Goal: Task Accomplishment & Management: Use online tool/utility

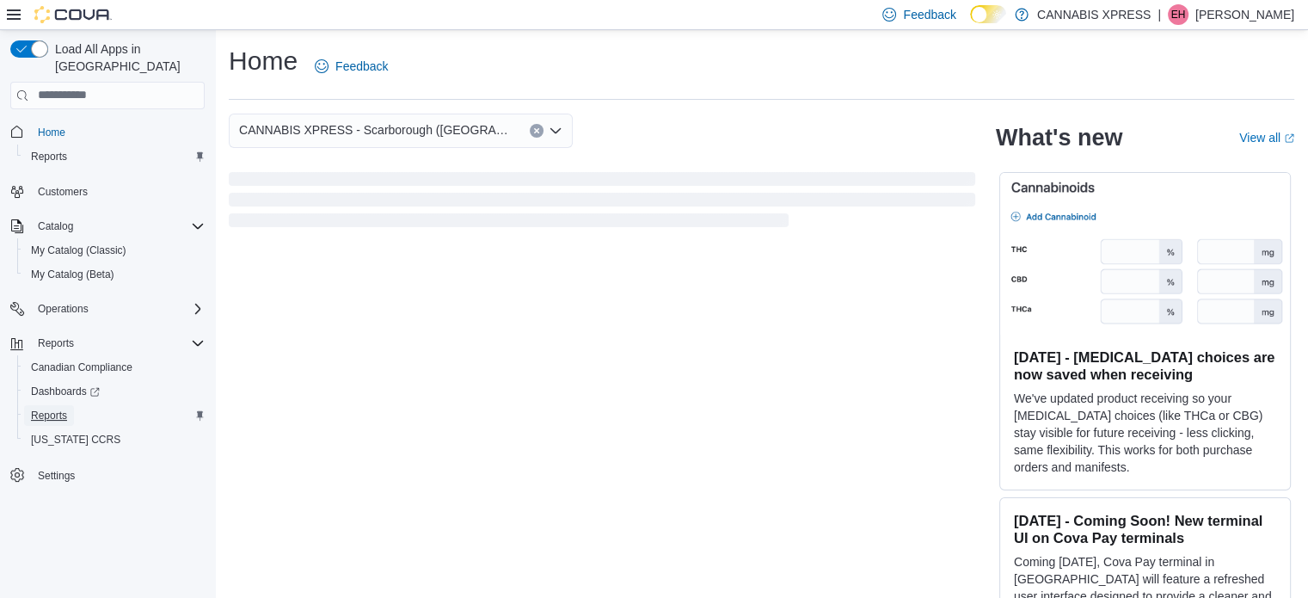
click at [53, 408] on span "Reports" at bounding box center [49, 415] width 36 height 14
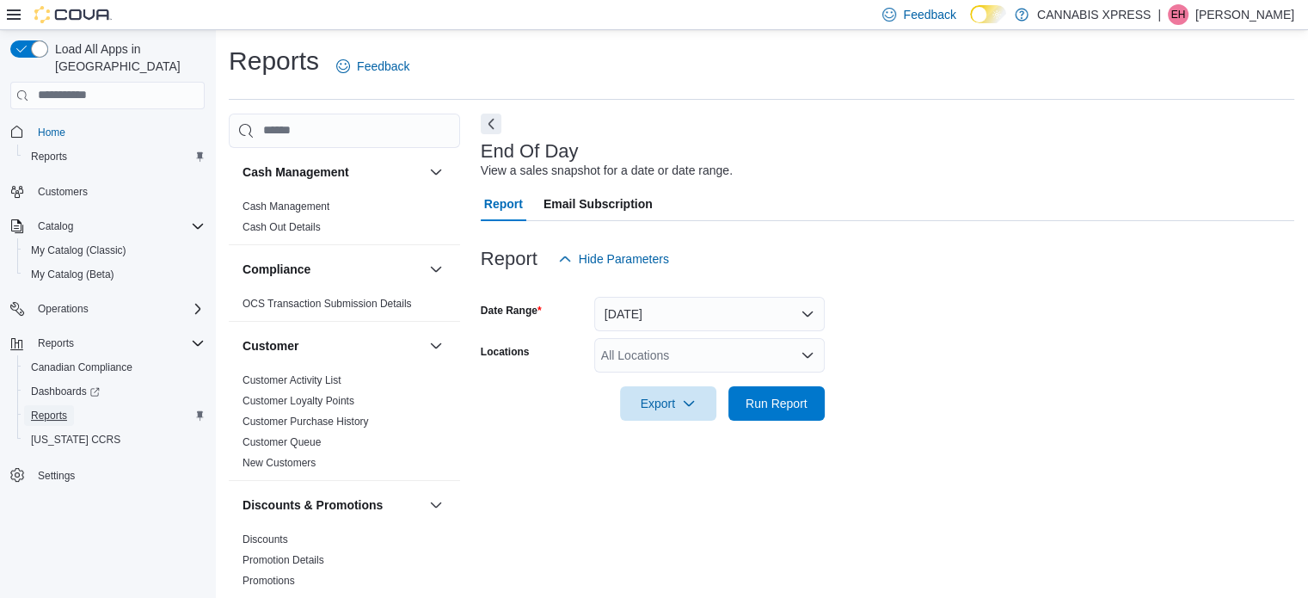
scroll to position [11, 0]
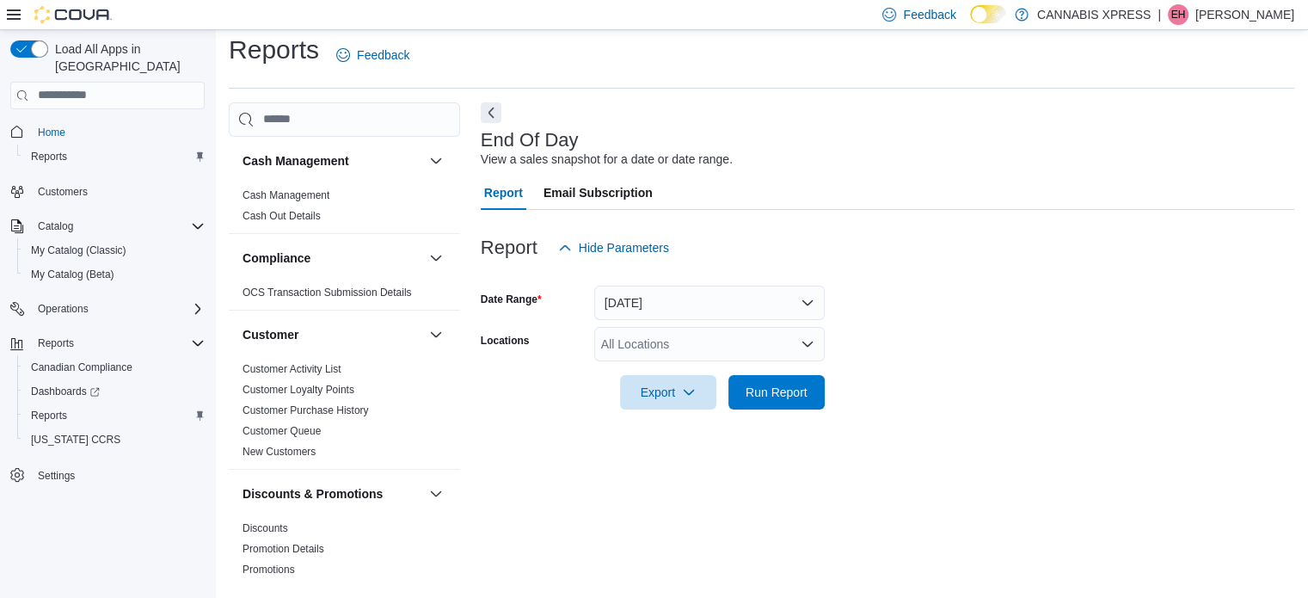
click at [664, 348] on div "All Locations" at bounding box center [709, 344] width 230 height 34
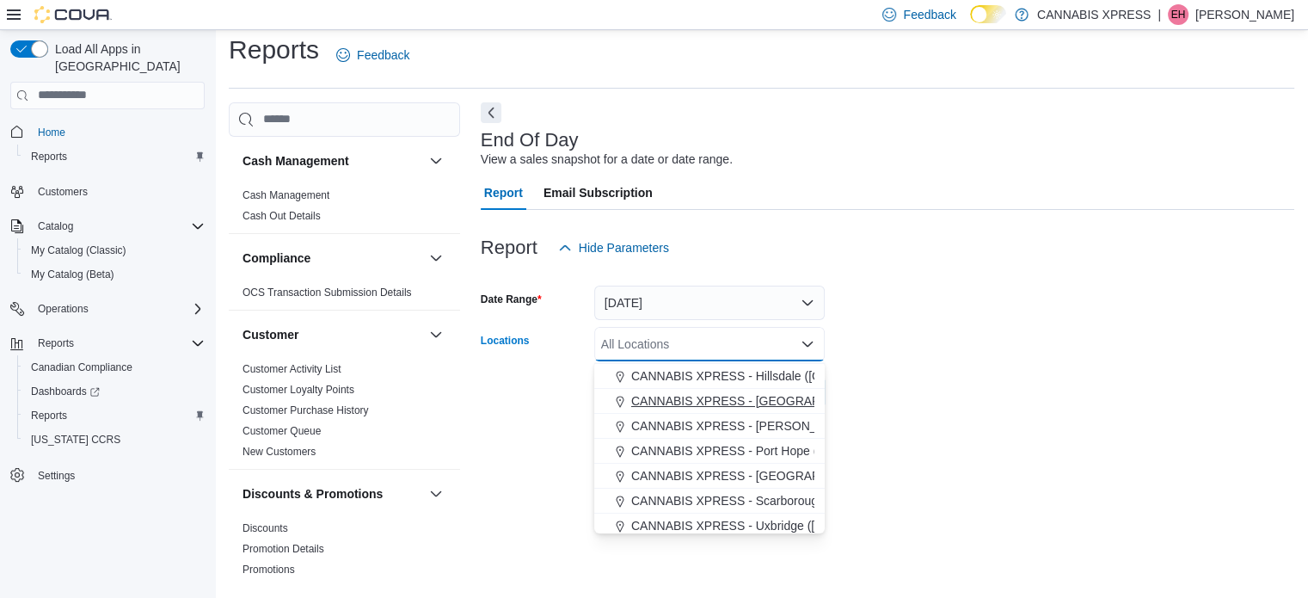
scroll to position [172, 0]
click at [743, 470] on span "CANNABIS XPRESS - Scarborough ([GEOGRAPHIC_DATA])" at bounding box center [796, 475] width 330 height 17
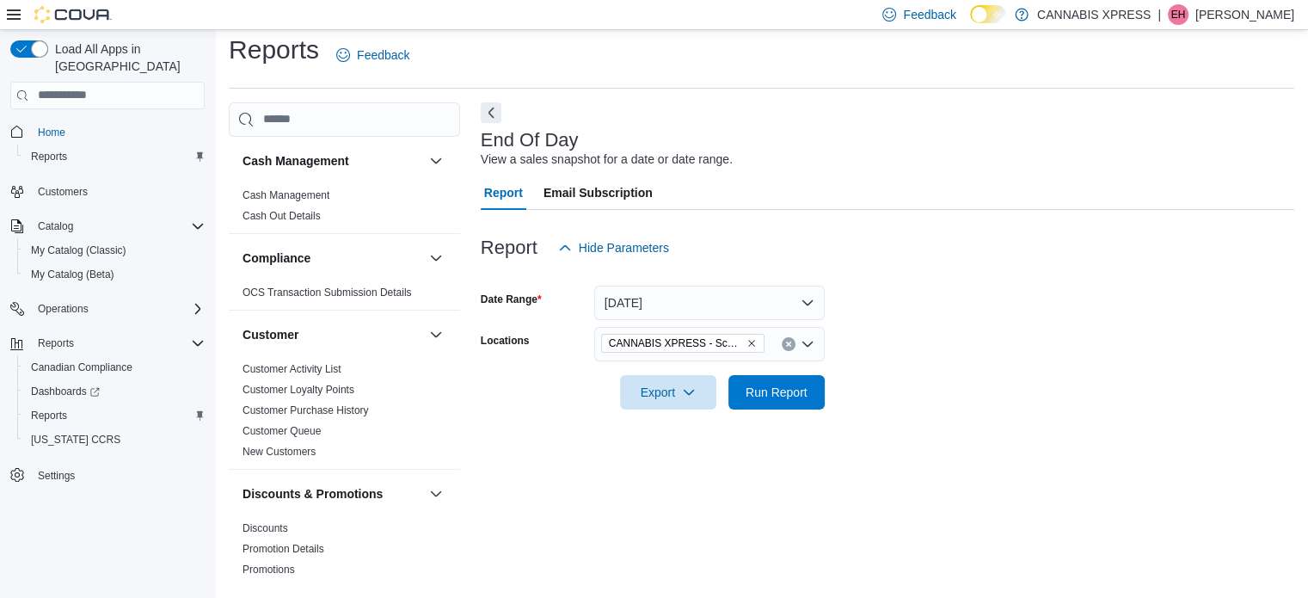
click at [1054, 414] on div at bounding box center [887, 419] width 813 height 21
click at [825, 397] on form "Date Range [DATE] Locations CANNABIS XPRESS - Scarborough ([GEOGRAPHIC_DATA]) E…" at bounding box center [887, 337] width 813 height 144
click at [815, 396] on button "Run Report" at bounding box center [776, 391] width 96 height 34
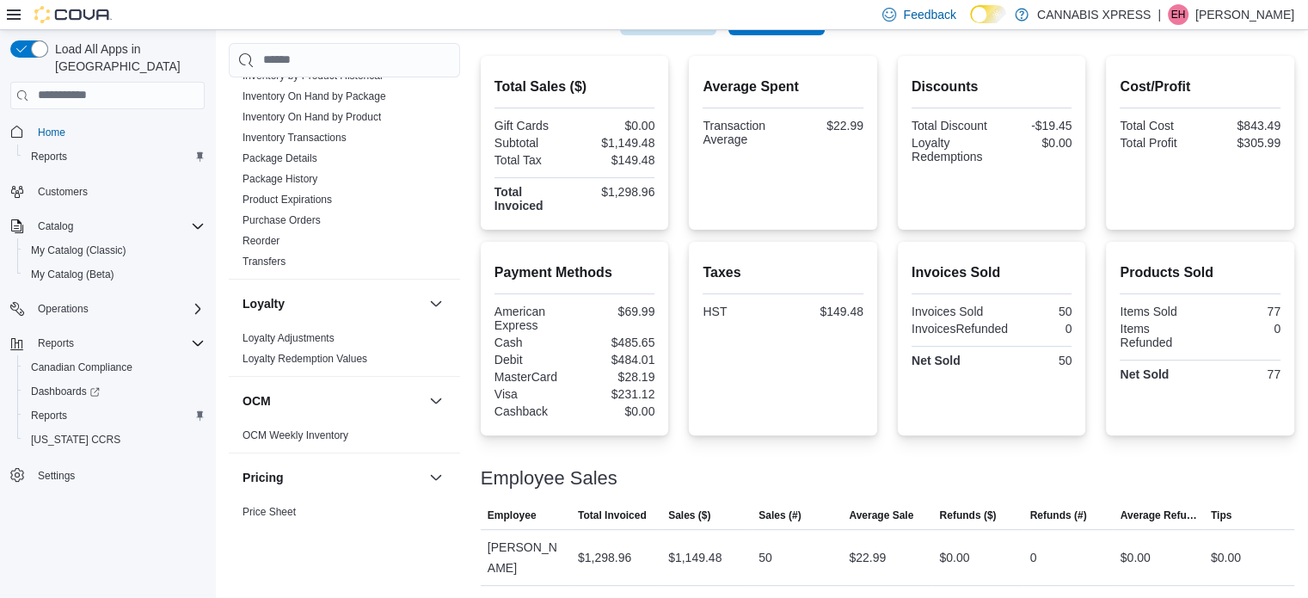
scroll to position [1186, 0]
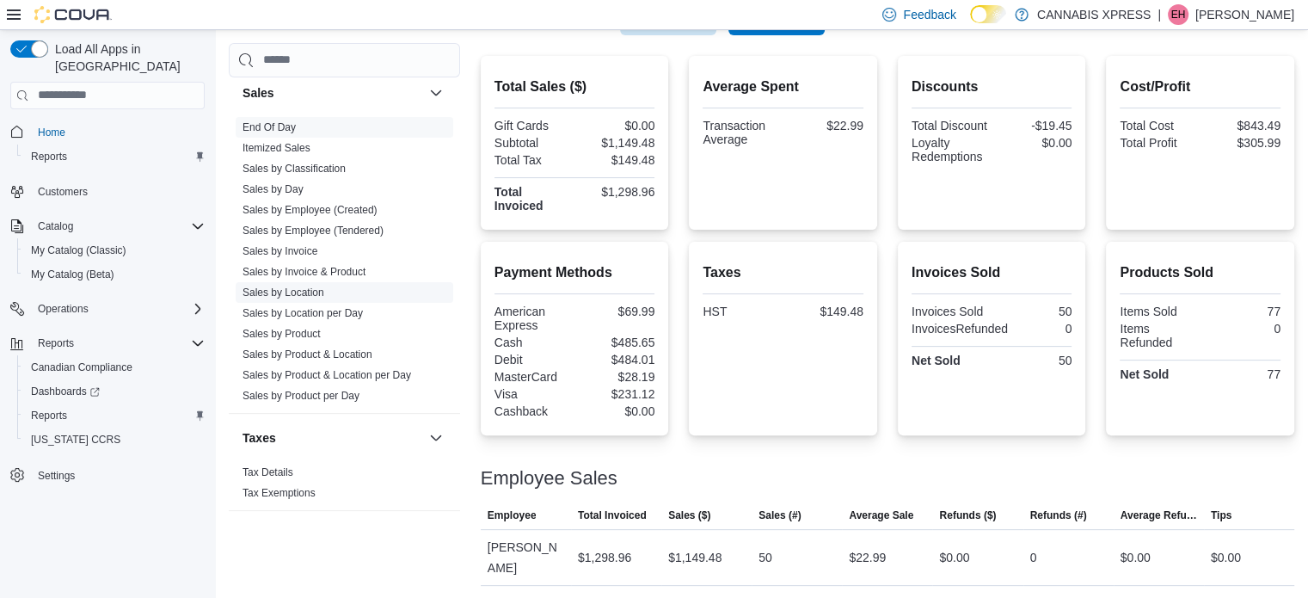
click at [296, 288] on link "Sales by Location" at bounding box center [283, 292] width 82 height 12
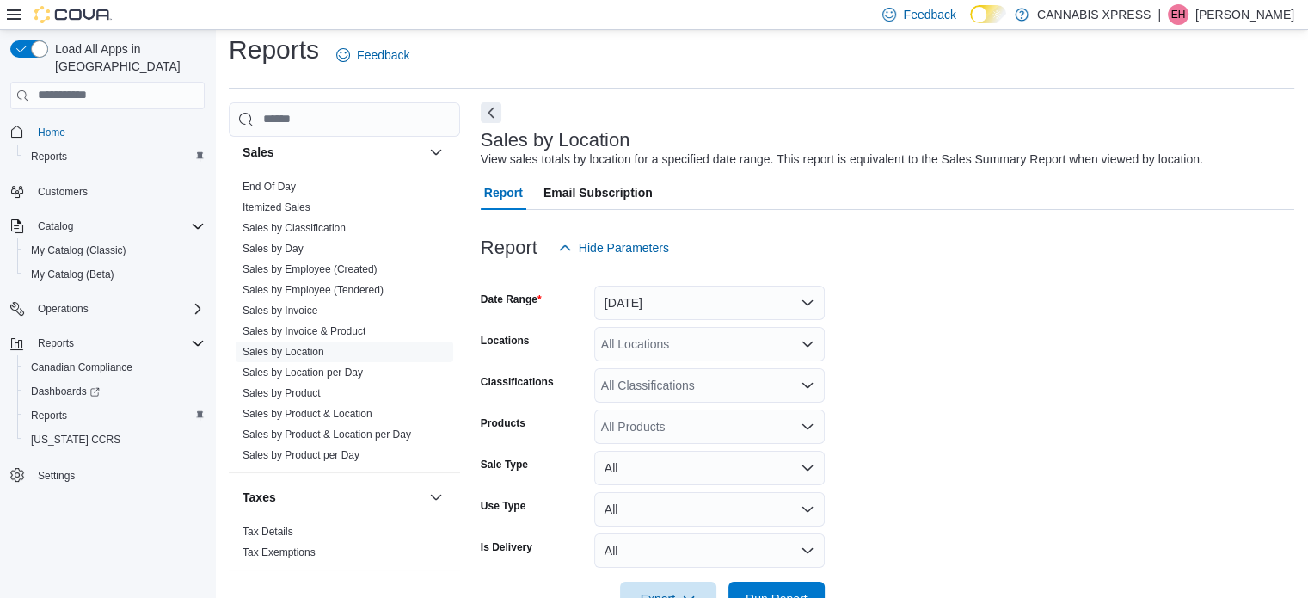
scroll to position [40, 0]
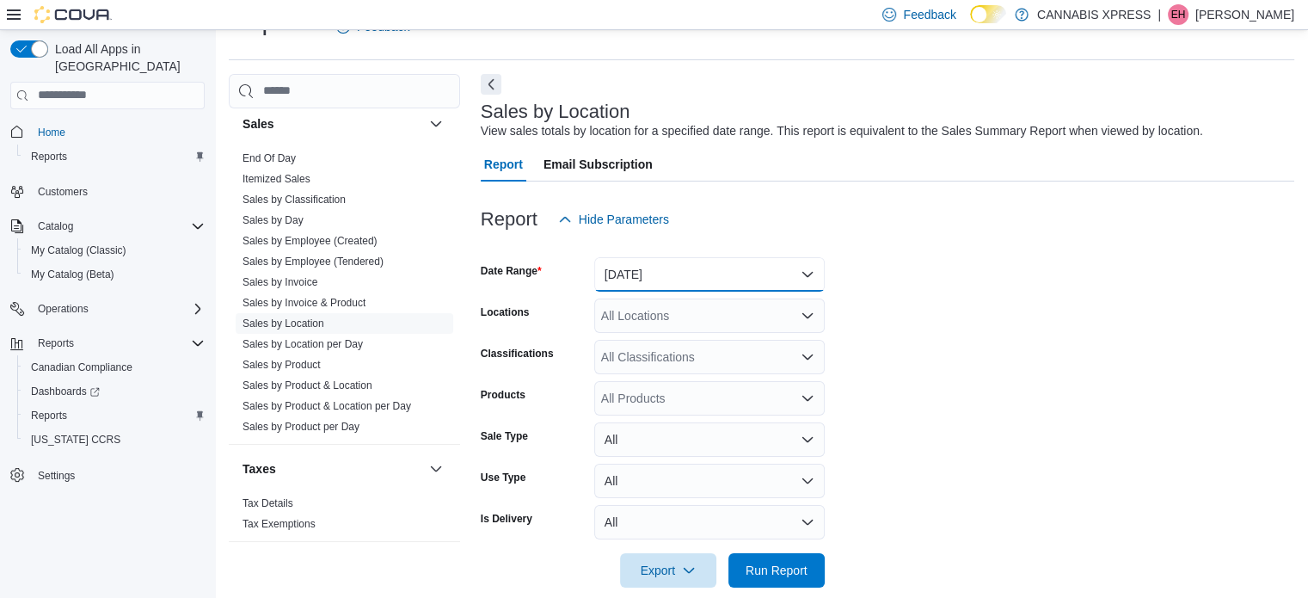
click at [676, 287] on button "[DATE]" at bounding box center [709, 274] width 230 height 34
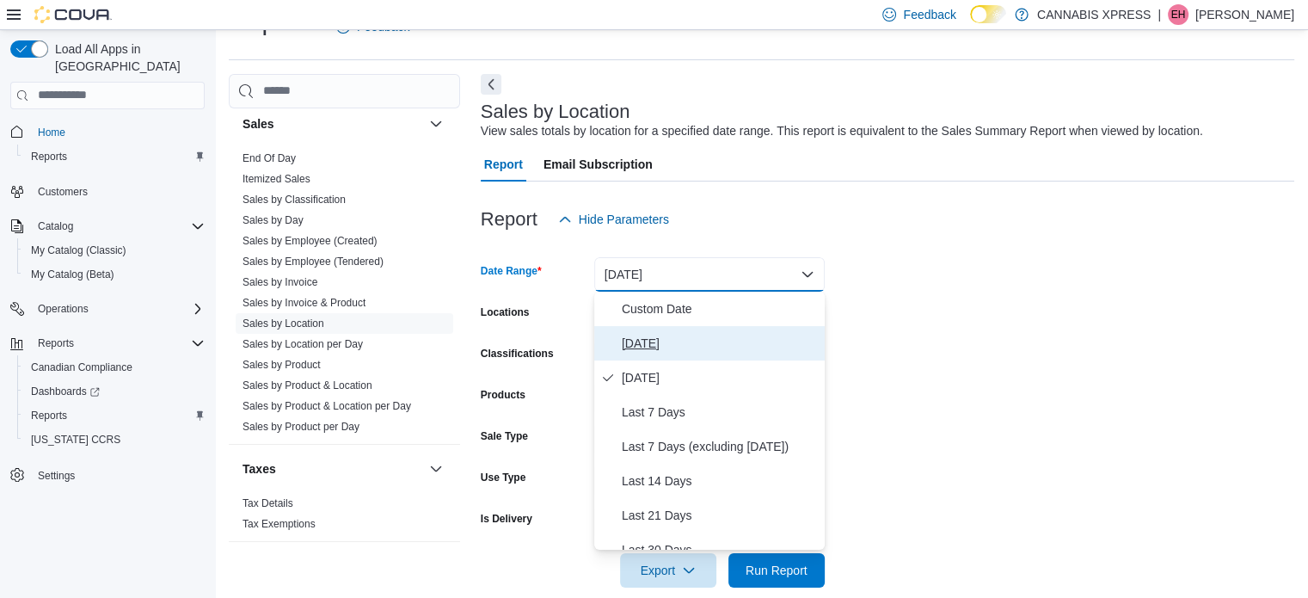
click at [663, 348] on span "[DATE]" at bounding box center [720, 343] width 196 height 21
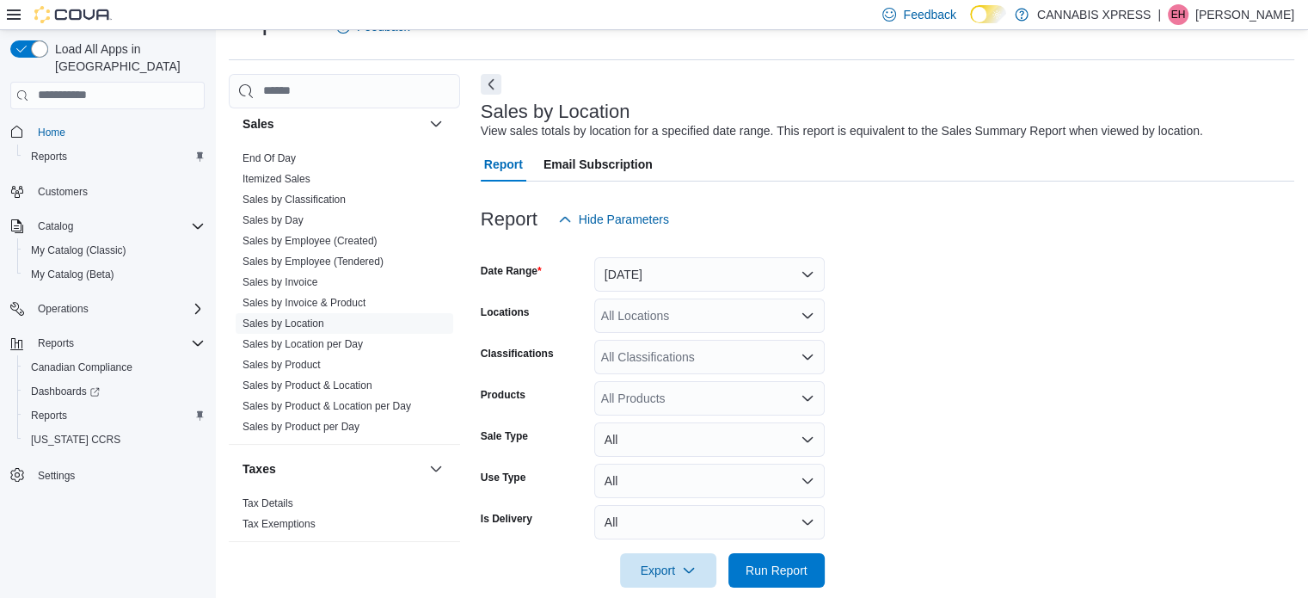
click at [680, 310] on div "All Locations" at bounding box center [709, 315] width 230 height 34
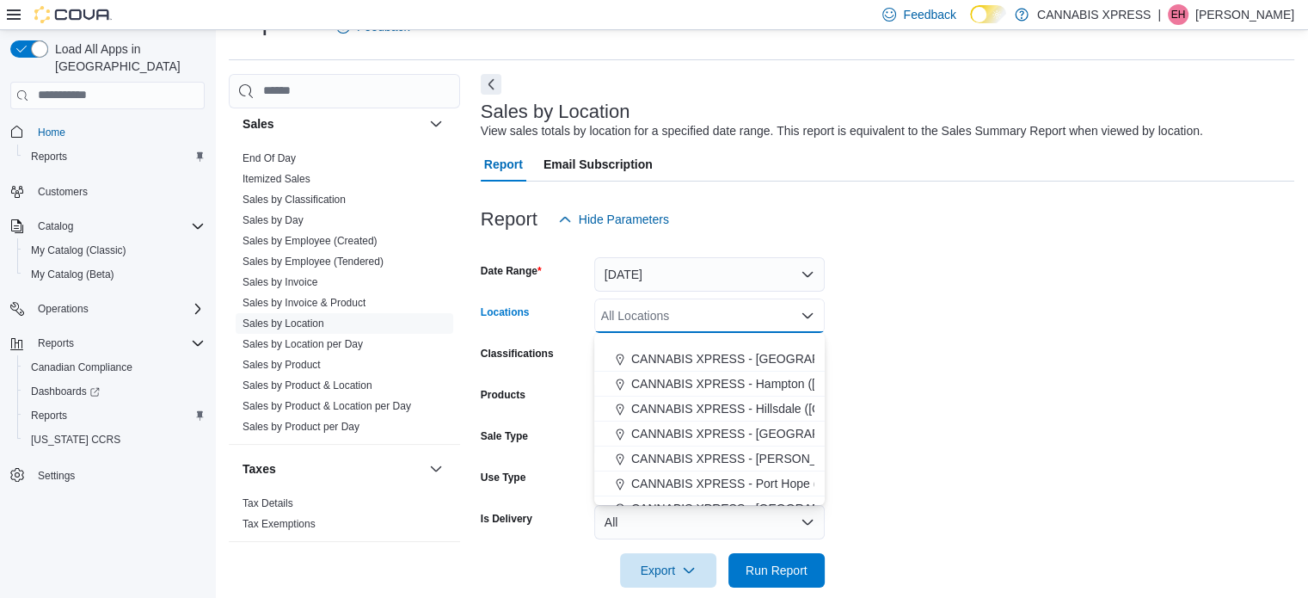
scroll to position [172, 0]
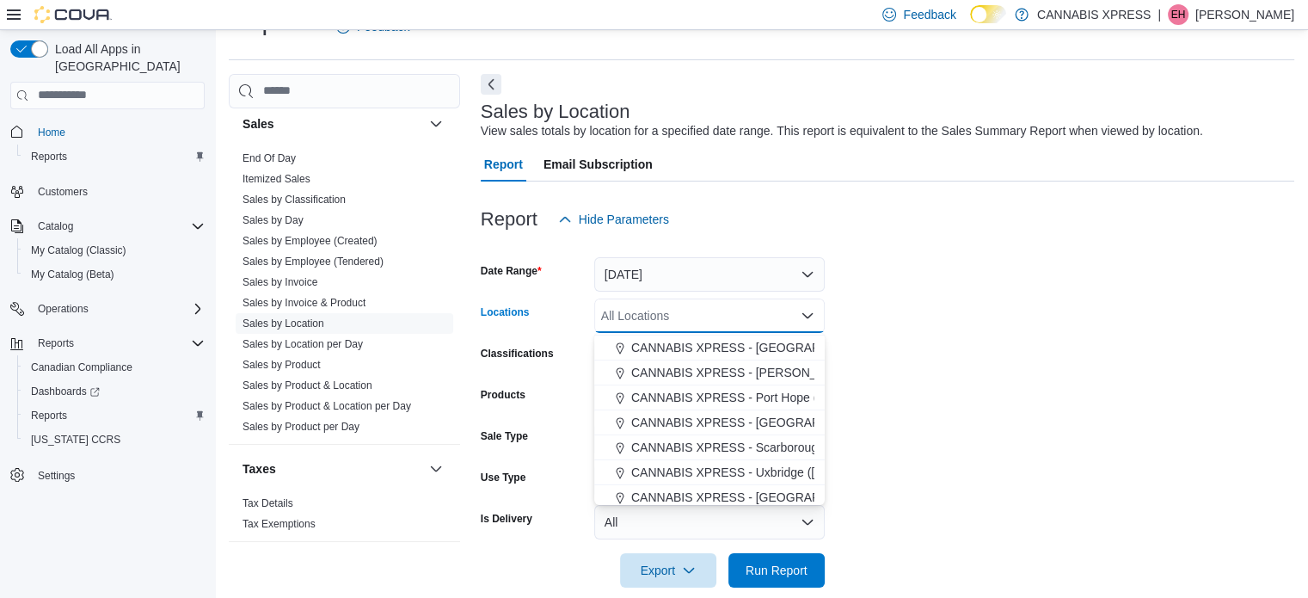
click at [717, 451] on span "CANNABIS XPRESS - Scarborough ([GEOGRAPHIC_DATA])" at bounding box center [796, 446] width 330 height 17
click at [940, 437] on form "Date Range [DATE] Locations CANNABIS XPRESS - Scarborough ([GEOGRAPHIC_DATA]) C…" at bounding box center [887, 411] width 813 height 351
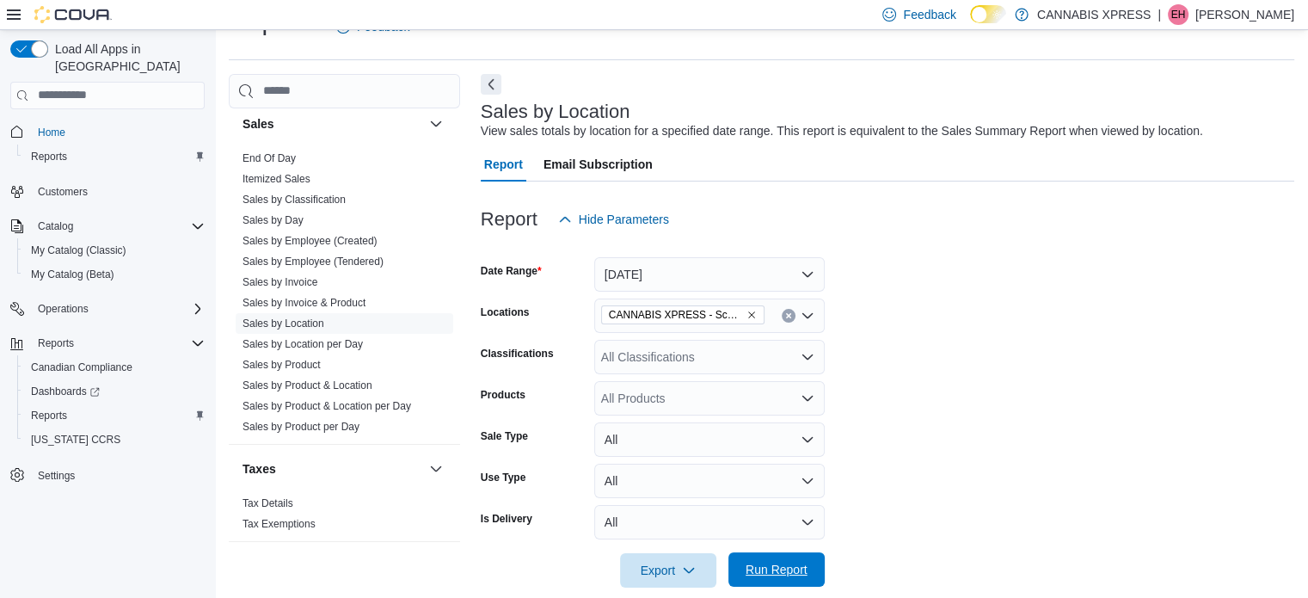
click at [777, 571] on span "Run Report" at bounding box center [776, 569] width 62 height 17
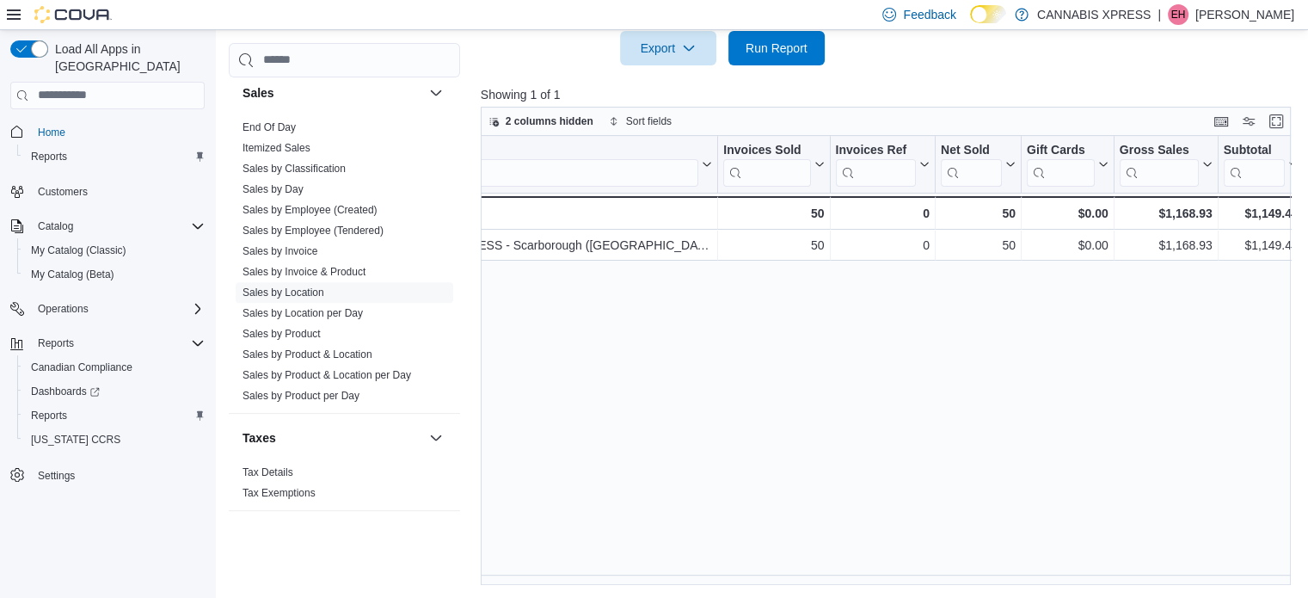
scroll to position [0, 111]
